Goal: Find specific page/section: Find specific page/section

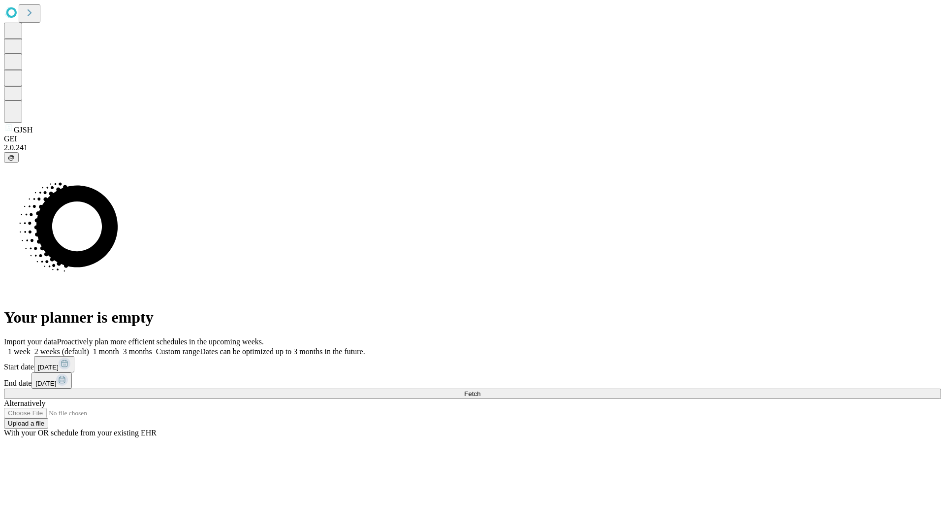
click at [481, 390] on span "Fetch" at bounding box center [472, 393] width 16 height 7
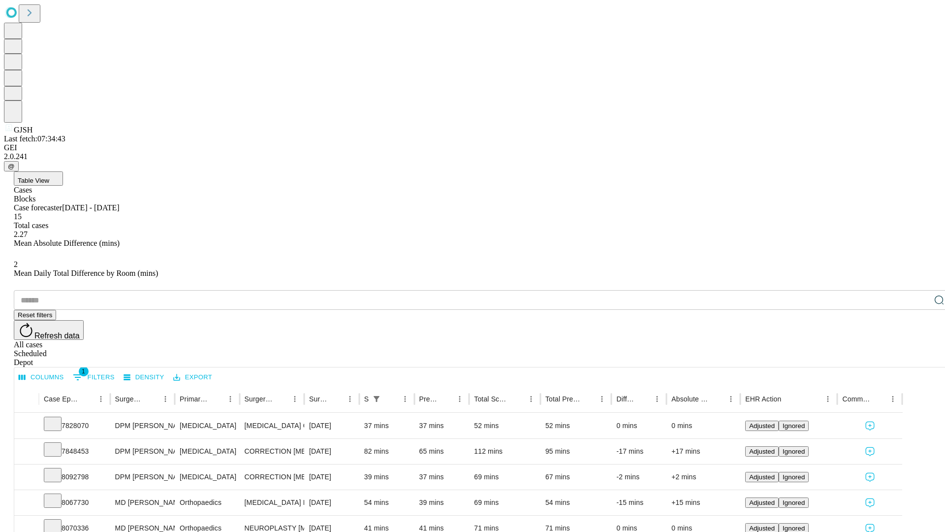
click at [49, 177] on span "Table View" at bounding box center [34, 180] width 32 height 7
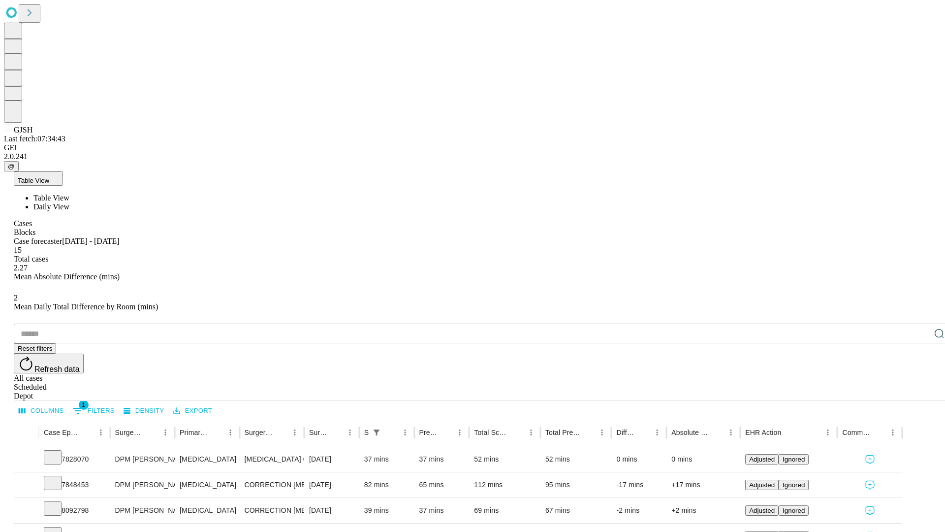
click at [69, 202] on span "Daily View" at bounding box center [51, 206] width 36 height 8
